Goal: Navigation & Orientation: Find specific page/section

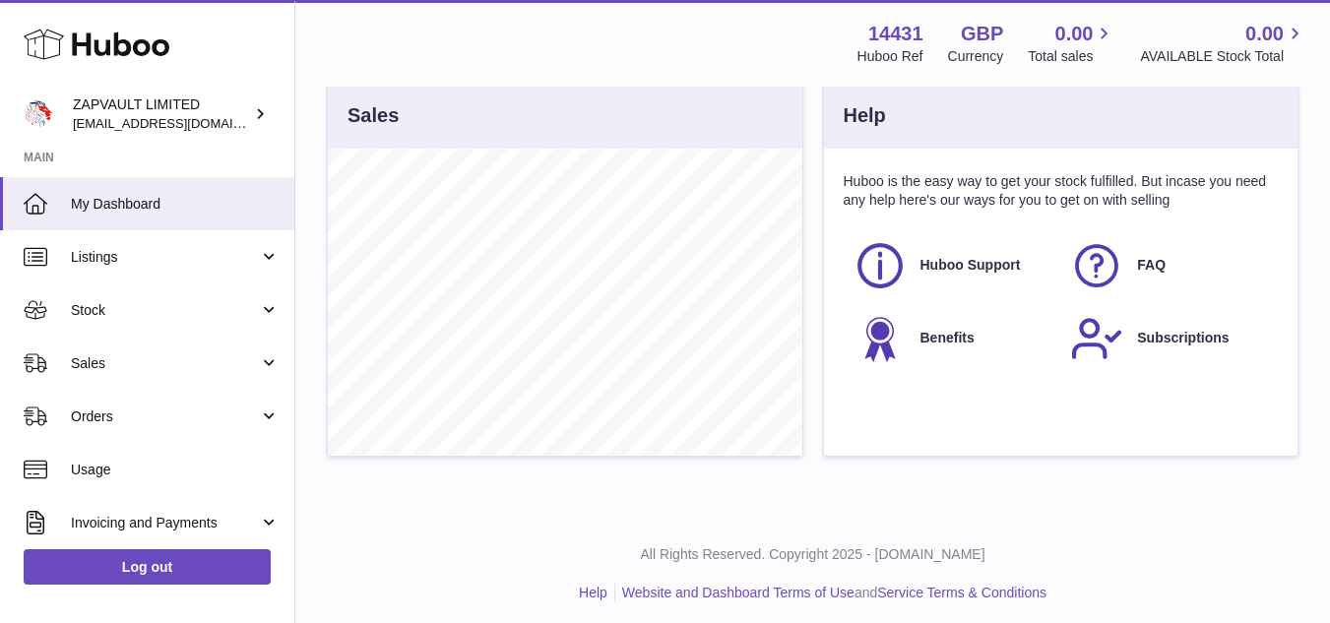
scroll to position [670, 0]
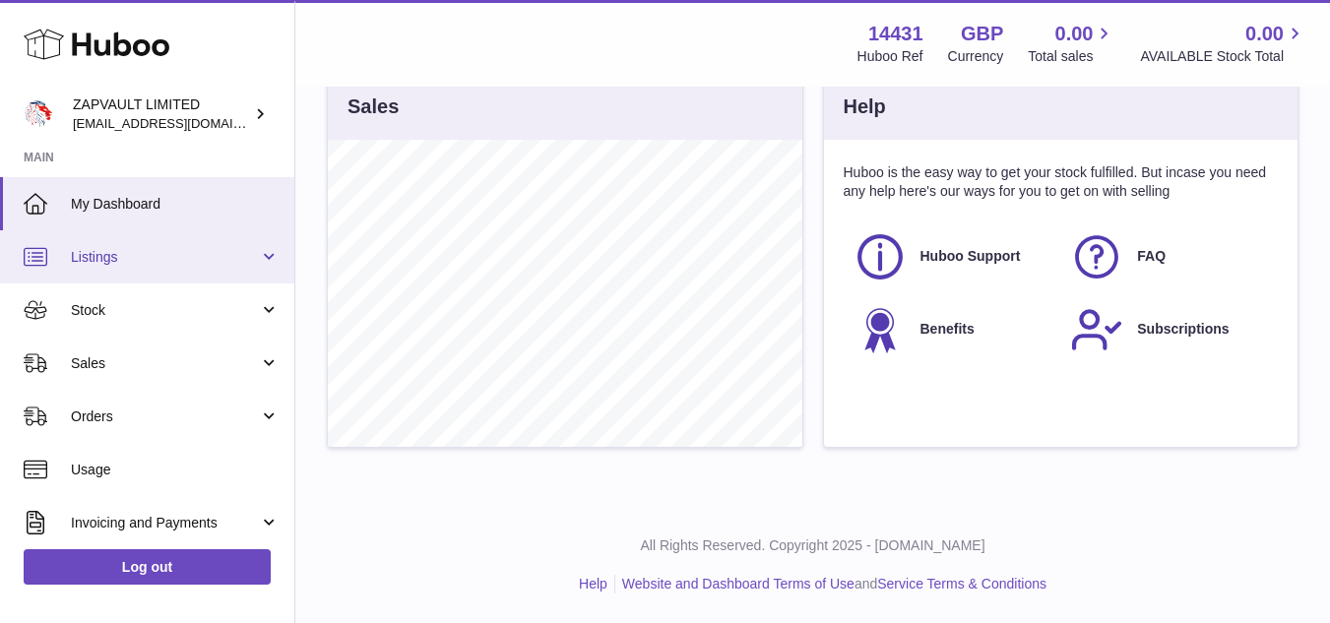
click at [114, 282] on link "Listings" at bounding box center [147, 256] width 294 height 53
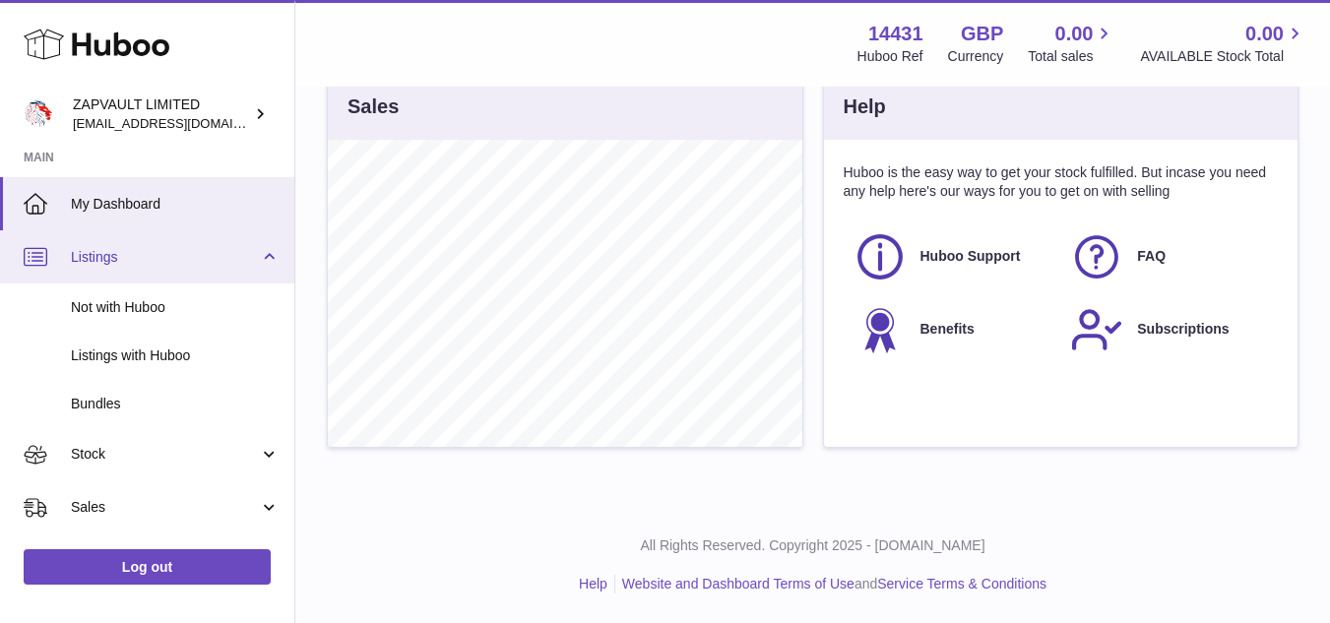
click at [114, 282] on link "Listings" at bounding box center [147, 256] width 294 height 53
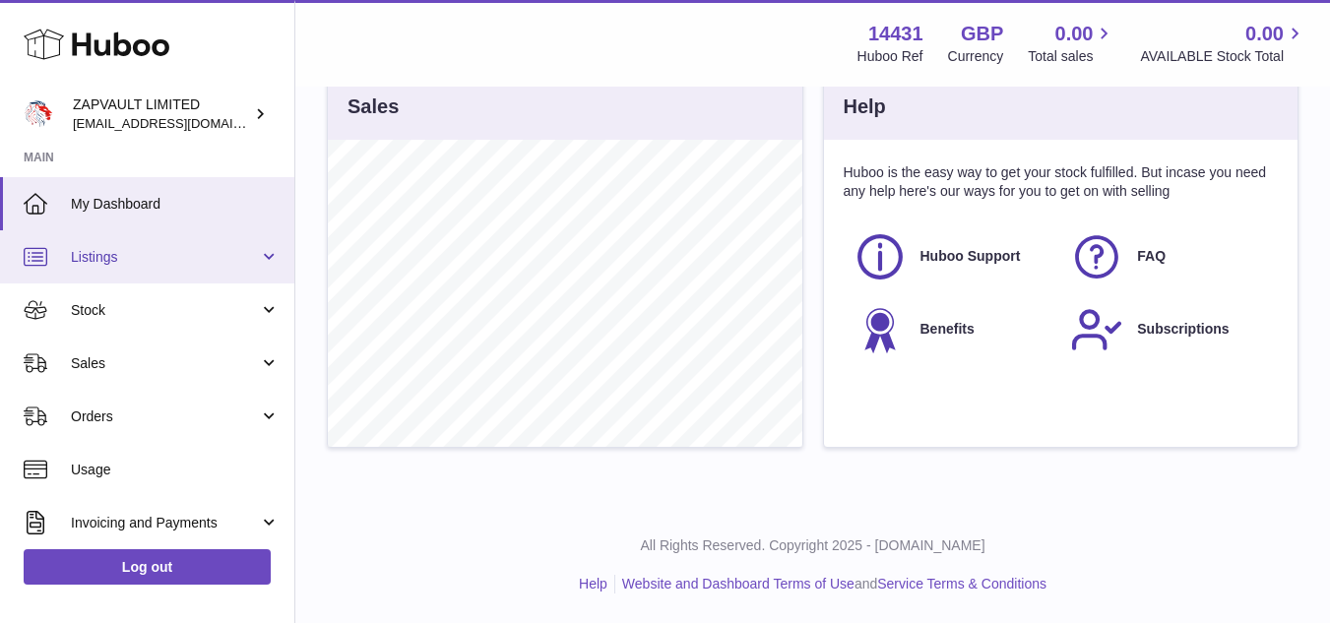
click at [114, 281] on link "Listings" at bounding box center [147, 256] width 294 height 53
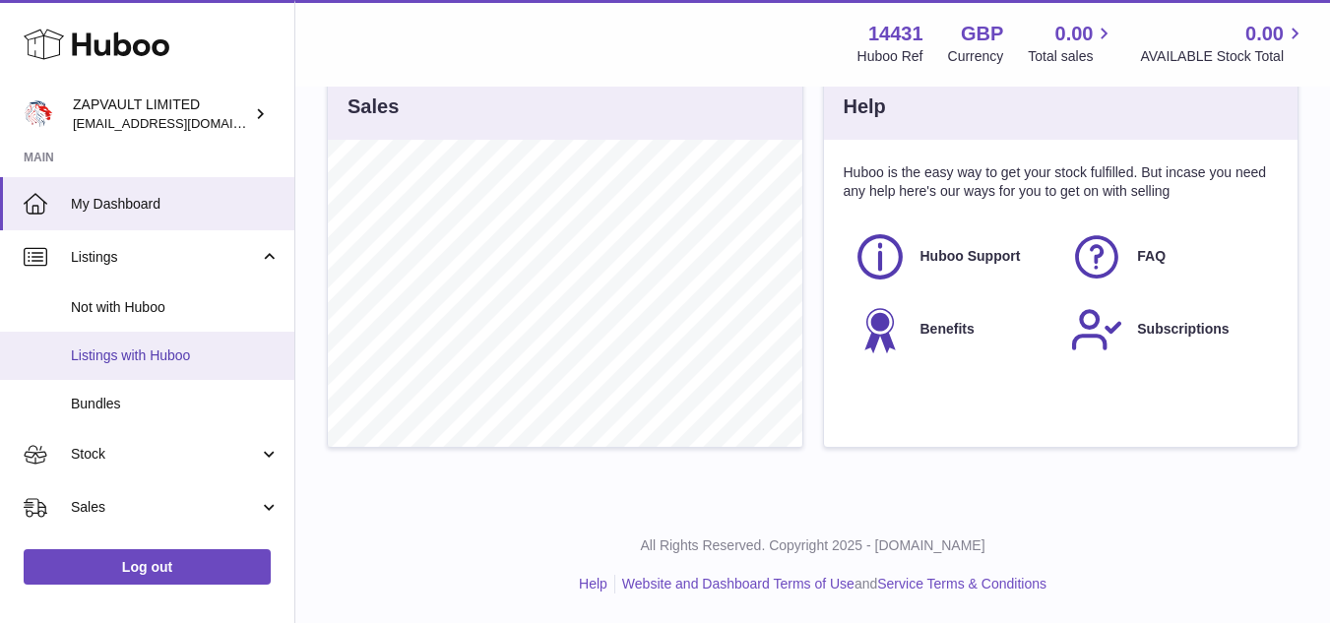
click at [102, 365] on link "Listings with Huboo" at bounding box center [147, 356] width 294 height 48
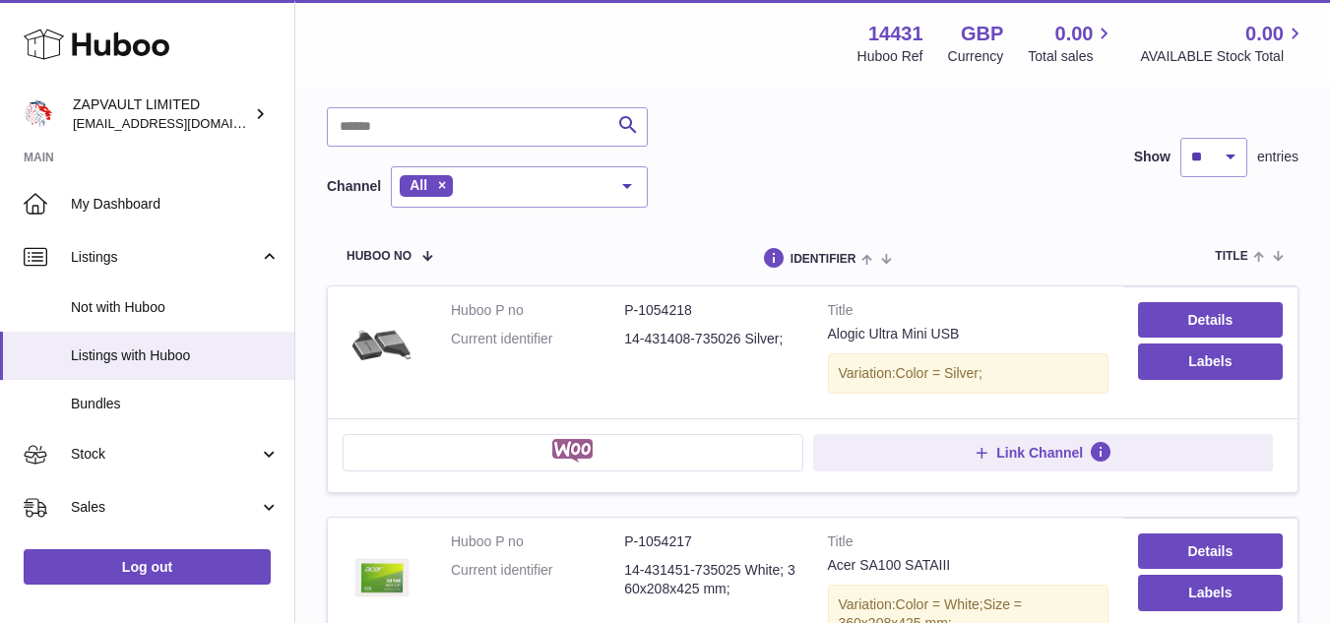
scroll to position [99, 0]
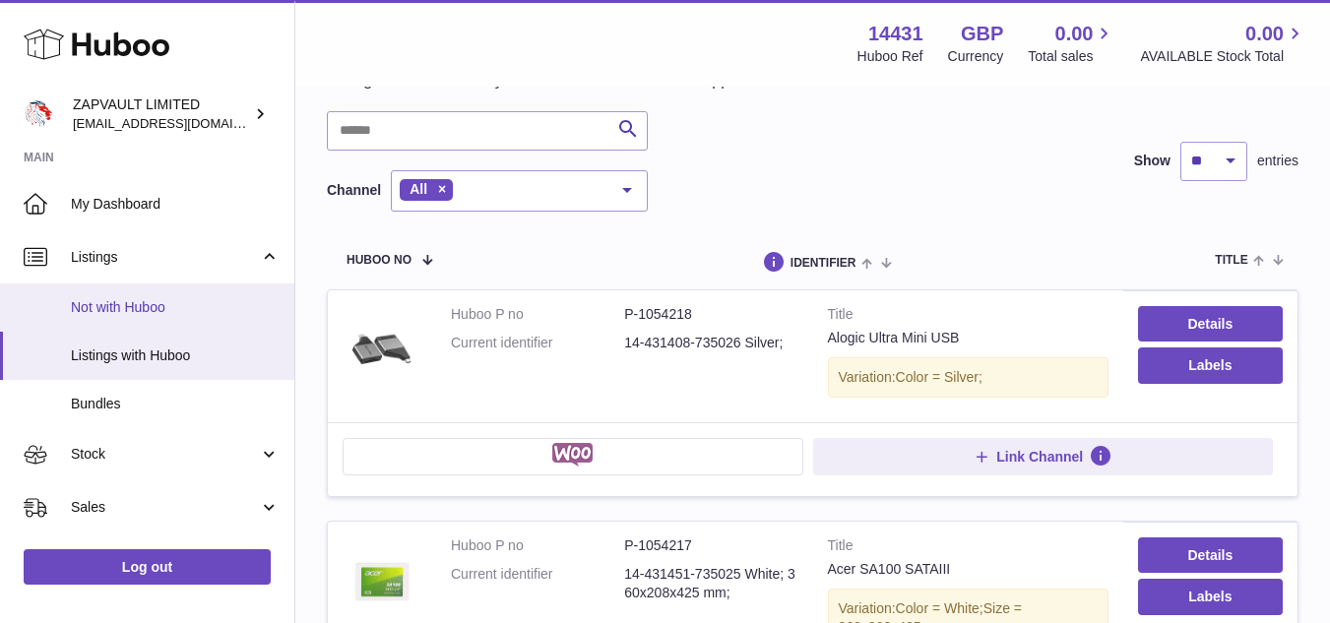
click at [142, 302] on span "Not with Huboo" at bounding box center [175, 307] width 209 height 19
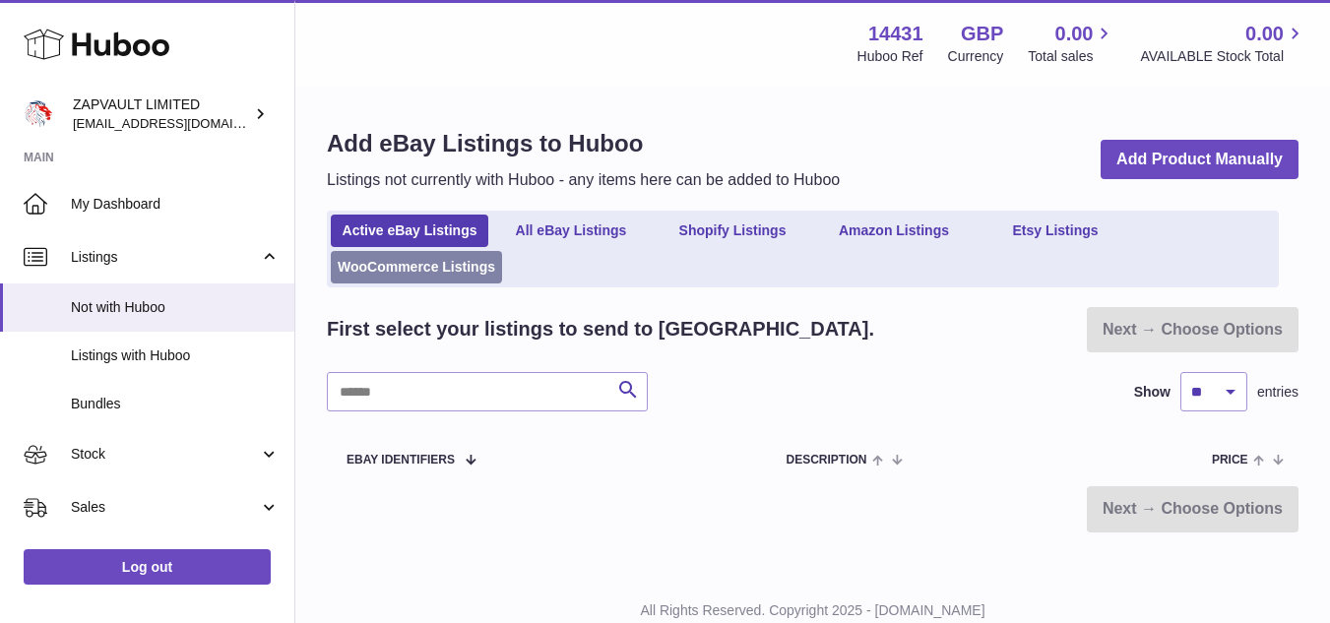
click at [452, 277] on link "WooCommerce Listings" at bounding box center [416, 267] width 171 height 32
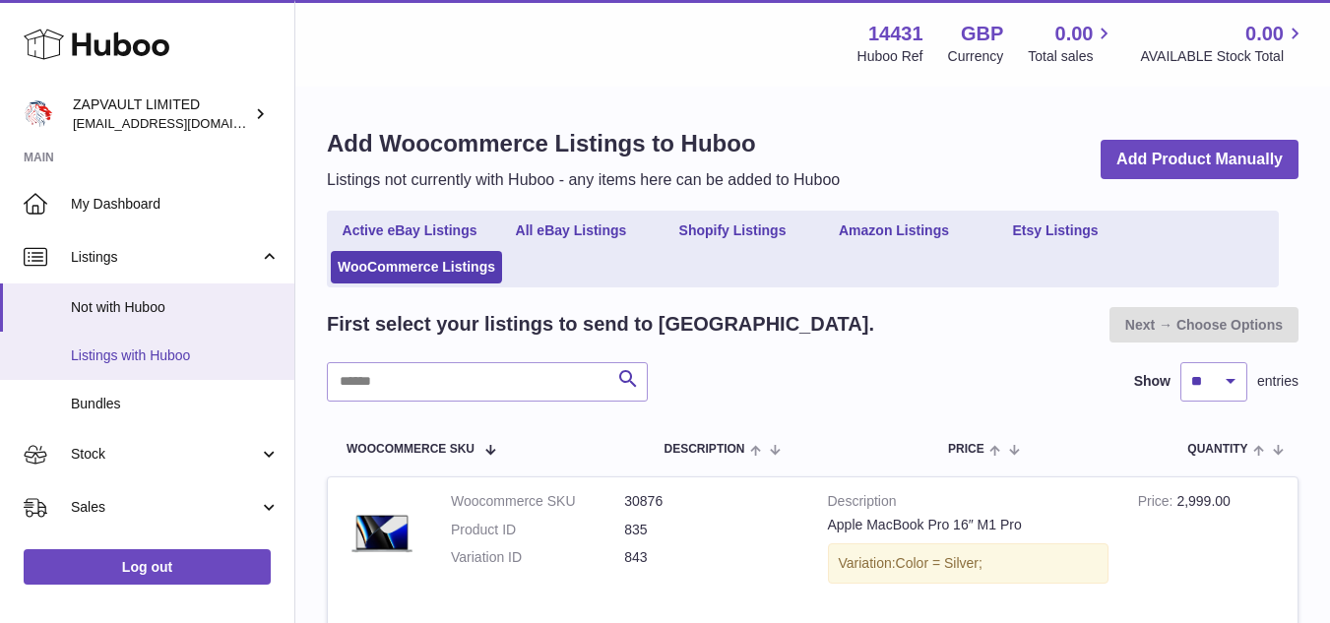
click at [98, 360] on span "Listings with Huboo" at bounding box center [175, 356] width 209 height 19
